Goal: Transaction & Acquisition: Book appointment/travel/reservation

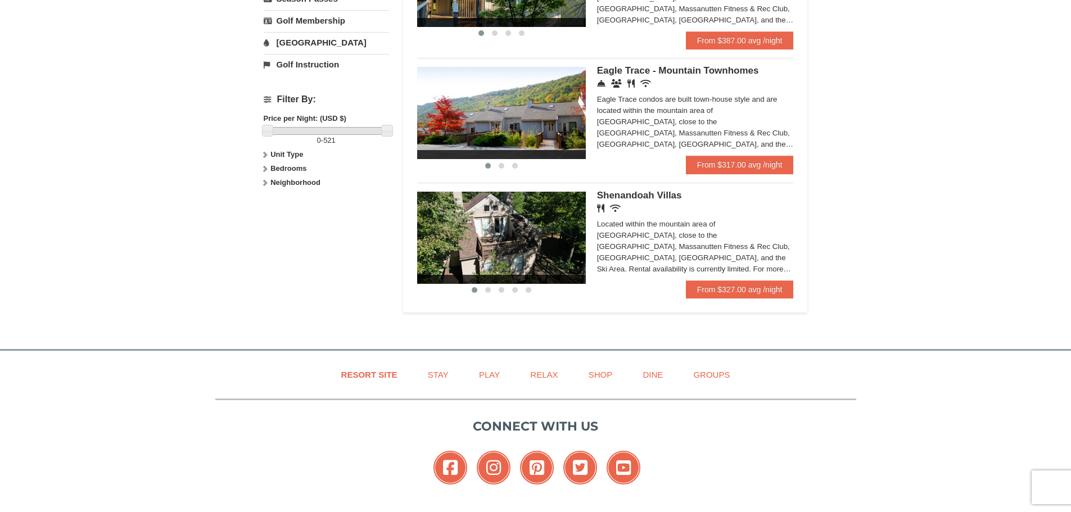
scroll to position [450, 0]
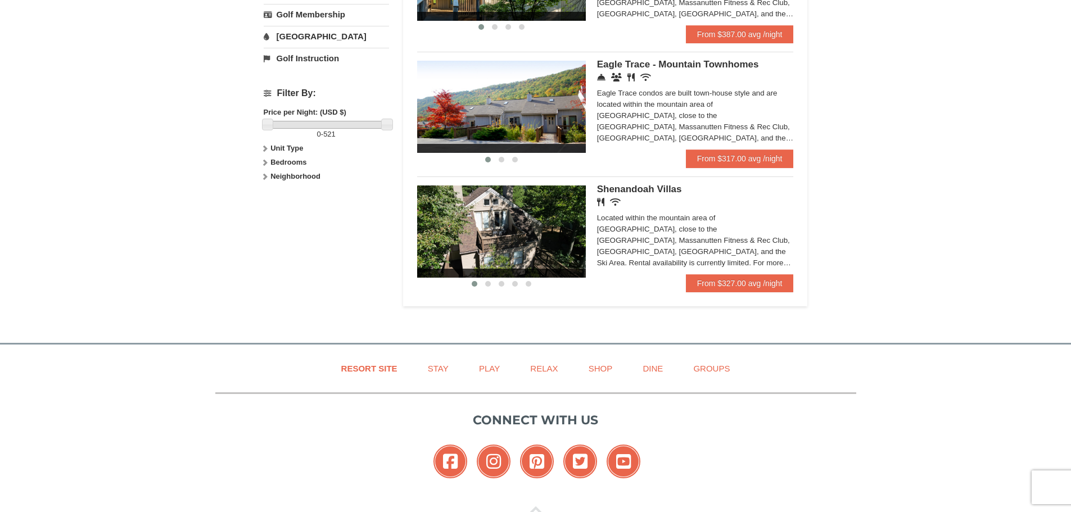
click at [613, 188] on span "Shenandoah Villas" at bounding box center [639, 189] width 85 height 11
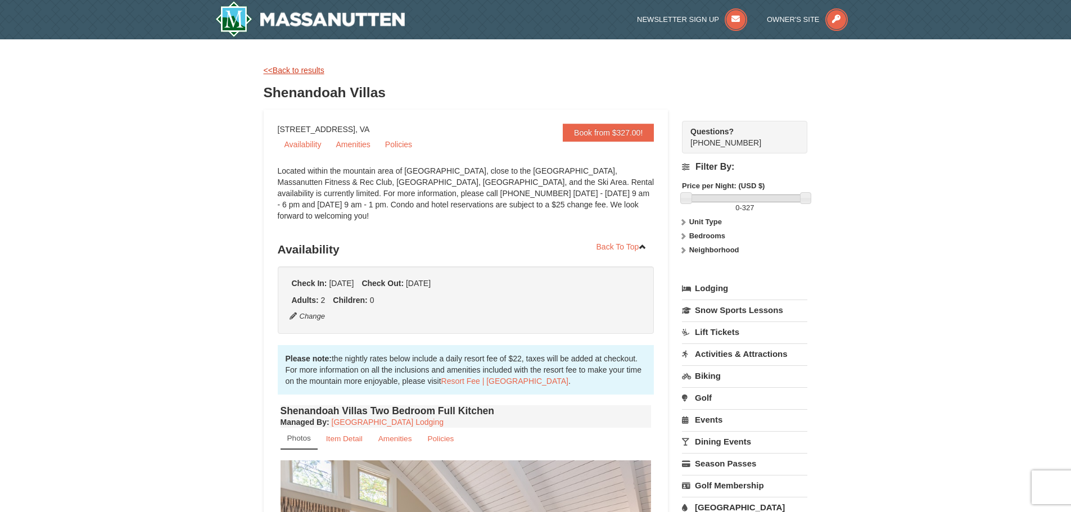
click at [289, 73] on link "<<Back to results" at bounding box center [294, 70] width 61 height 9
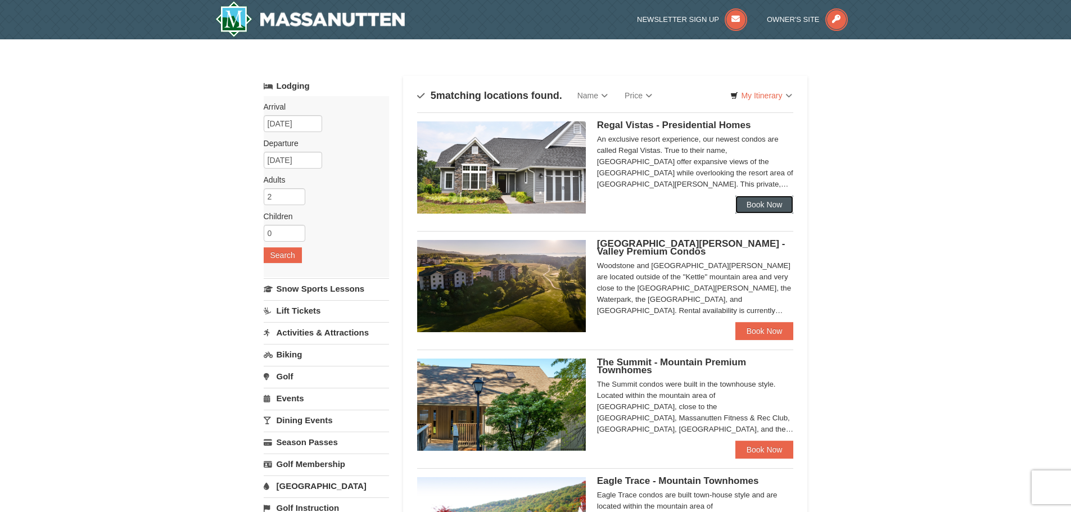
click at [771, 202] on link "Book Now" at bounding box center [764, 205] width 58 height 18
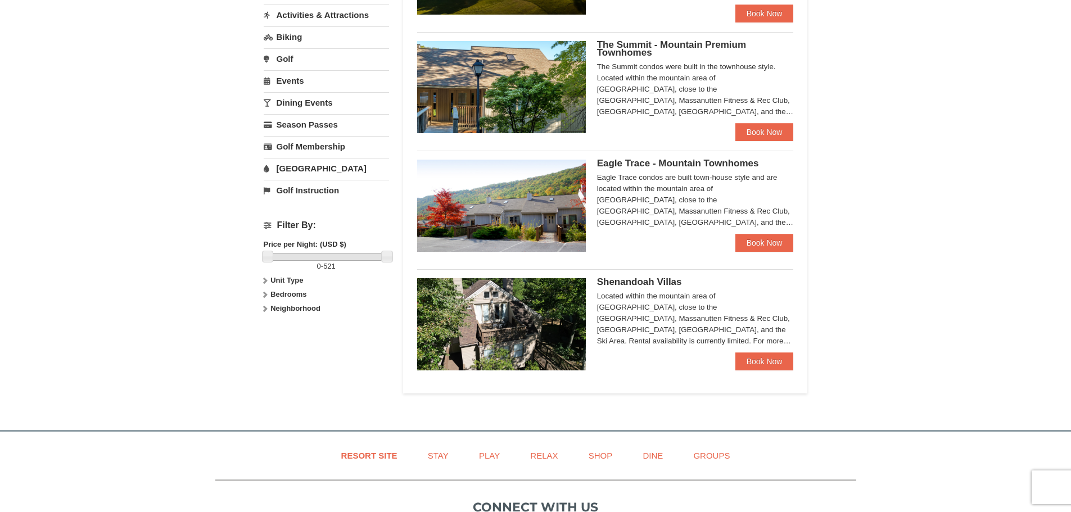
scroll to position [337, 0]
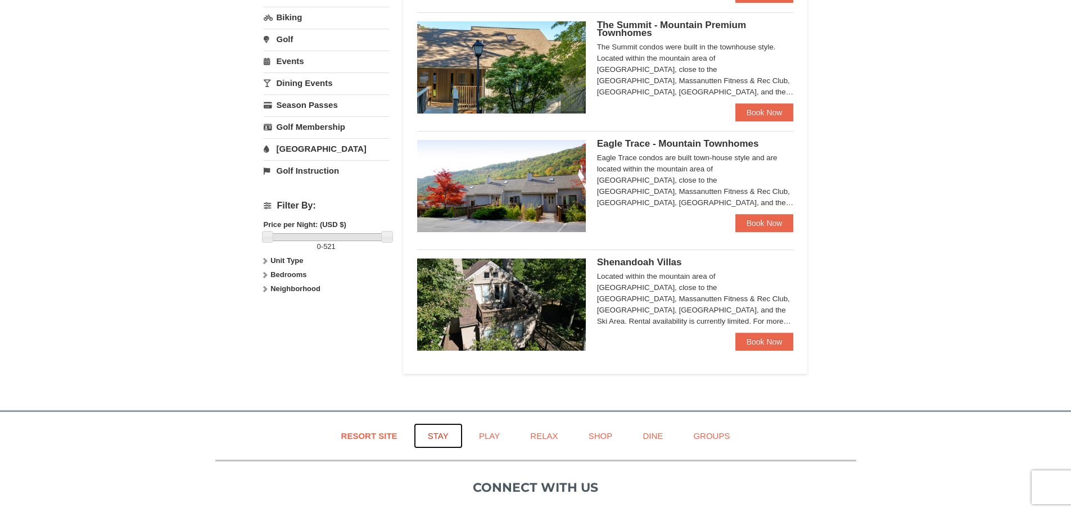
click at [445, 435] on link "Stay" at bounding box center [438, 435] width 49 height 25
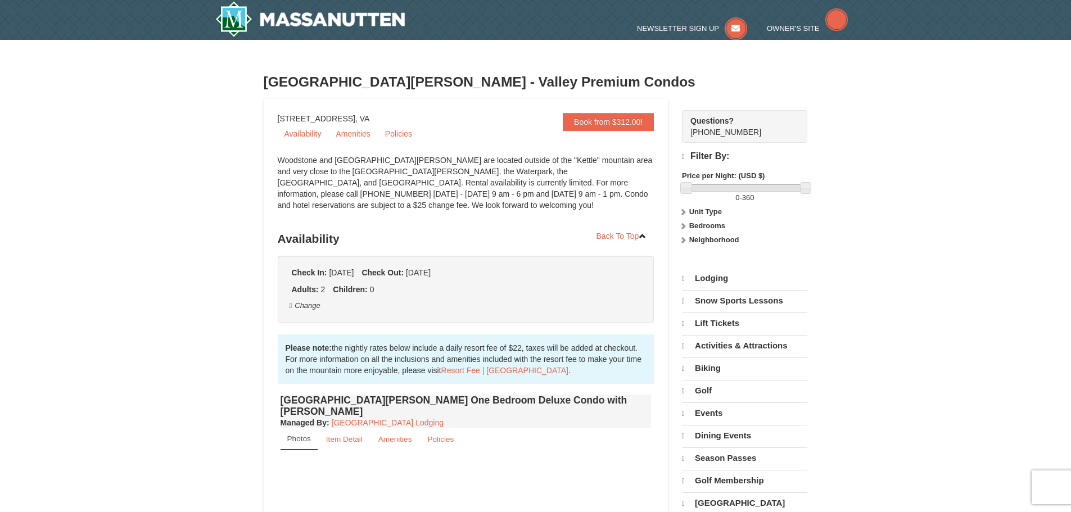
select select "9"
